Goal: Task Accomplishment & Management: Understand process/instructions

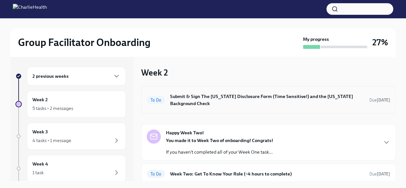
click at [244, 96] on h6 "Submit & Sign The [US_STATE] Disclosure Form (Time Sensitive!) and the [US_STAT…" at bounding box center [267, 100] width 194 height 14
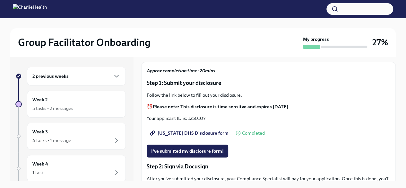
scroll to position [50, 0]
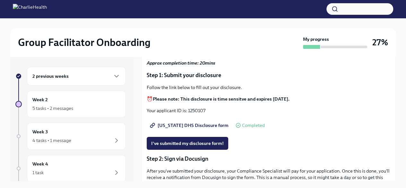
click at [196, 110] on p "Your applicant ID is: 1250107" at bounding box center [269, 110] width 244 height 6
copy p "1250107"
click at [179, 124] on span "[US_STATE] DHS Disclosure form" at bounding box center [189, 125] width 77 height 6
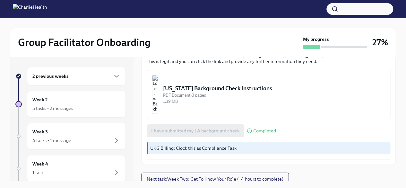
scroll to position [249, 0]
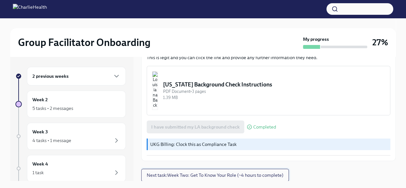
click at [254, 170] on button "Next task : Week Two: Get To Know Your Role (~4 hours to complete)" at bounding box center [215, 175] width 148 height 13
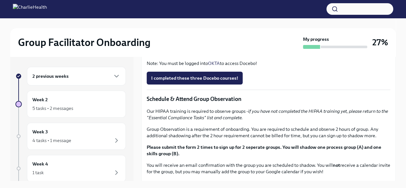
scroll to position [244, 0]
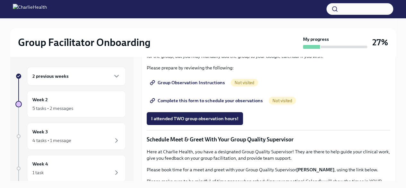
scroll to position [373, 0]
